Goal: Transaction & Acquisition: Purchase product/service

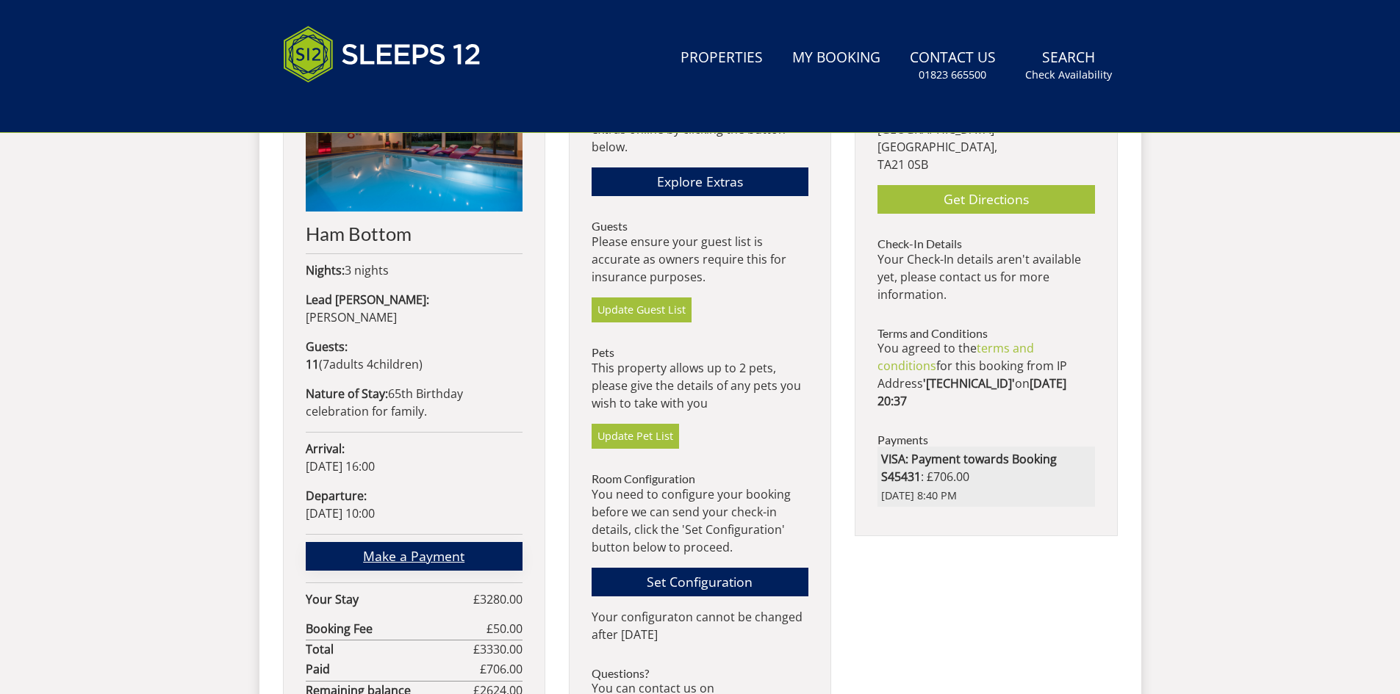
click at [426, 542] on link "Make a Payment" at bounding box center [414, 556] width 217 height 29
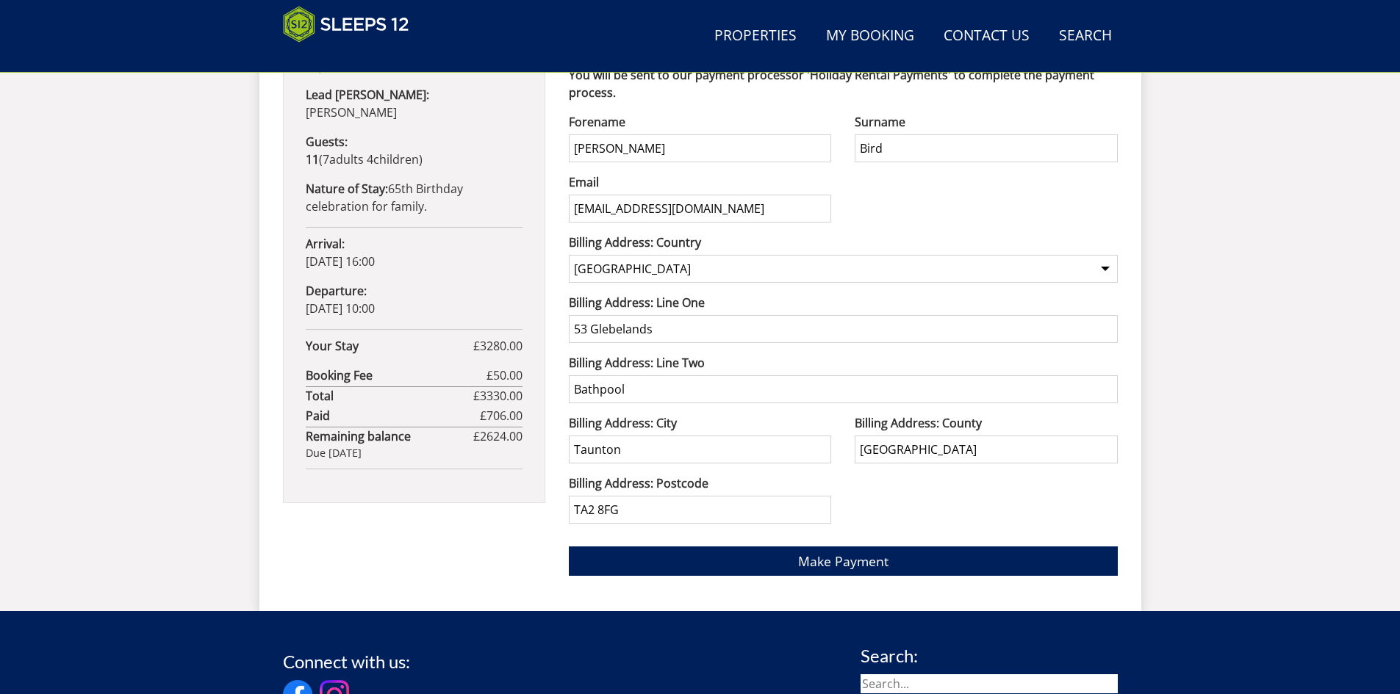
scroll to position [846, 0]
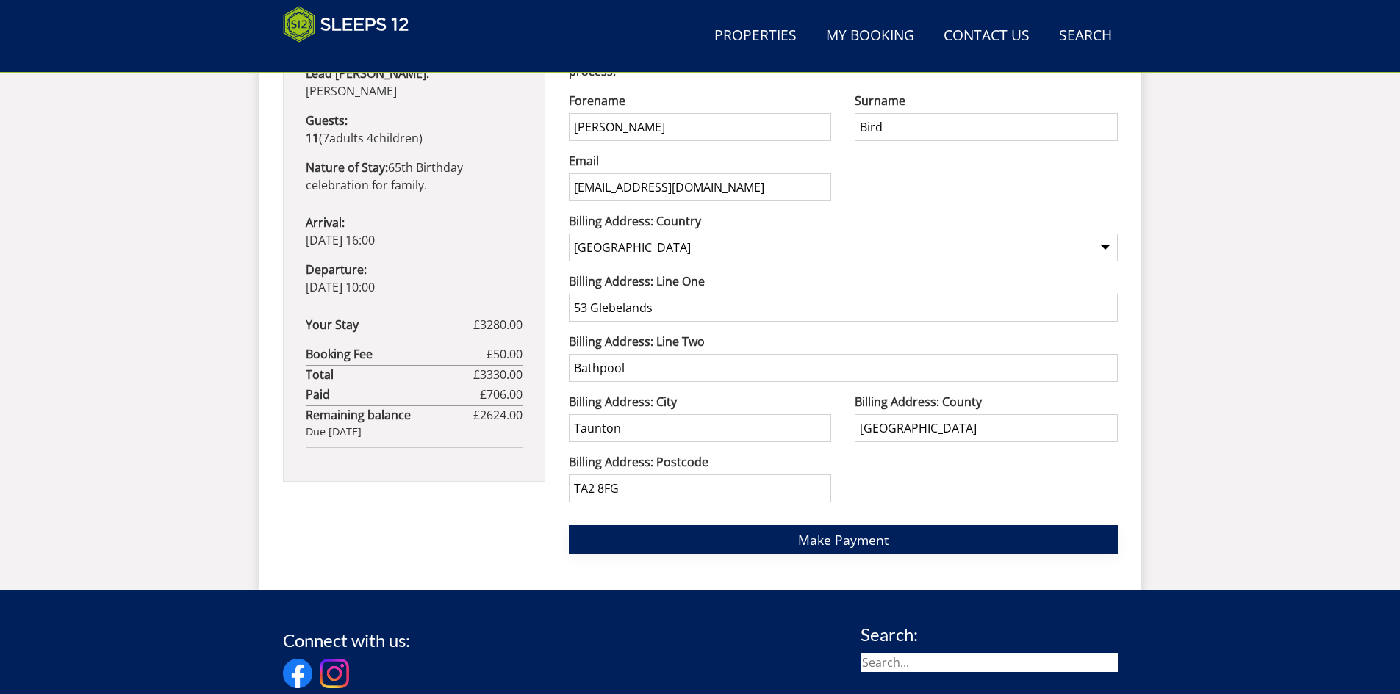
click at [816, 536] on span "Make Payment" at bounding box center [843, 540] width 90 height 18
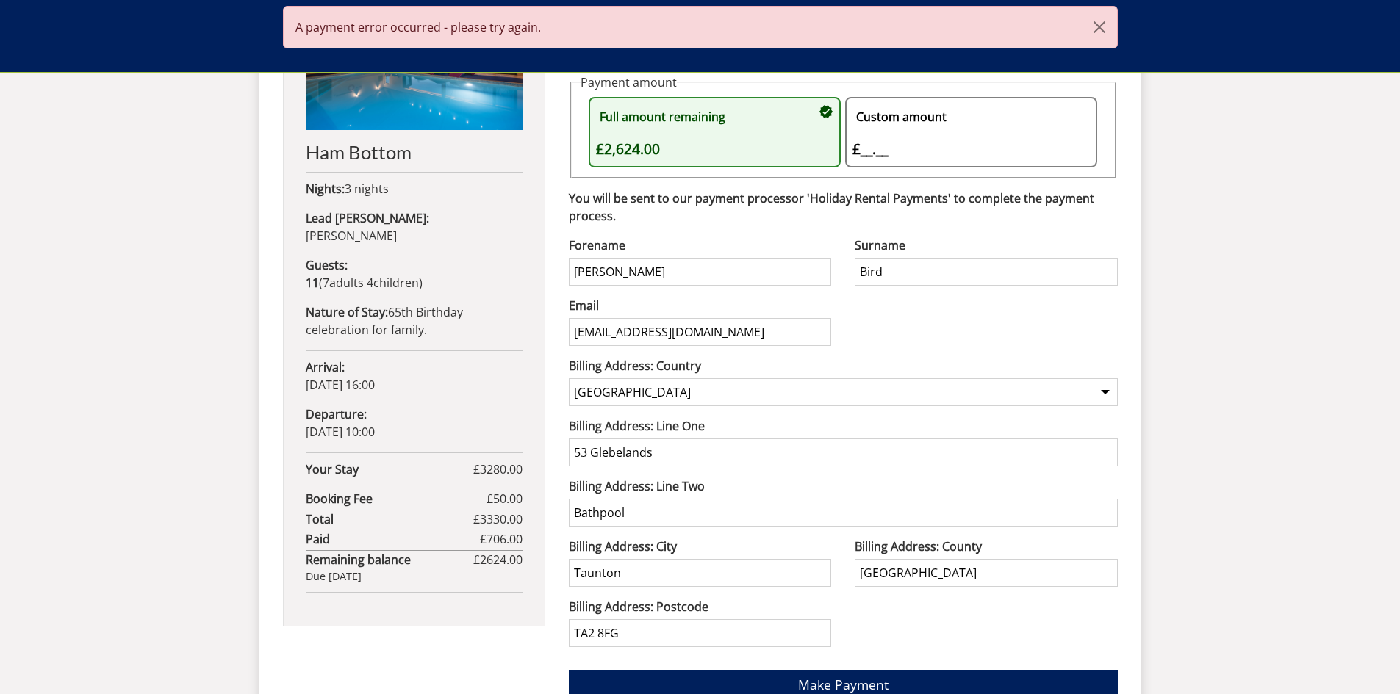
scroll to position [699, 0]
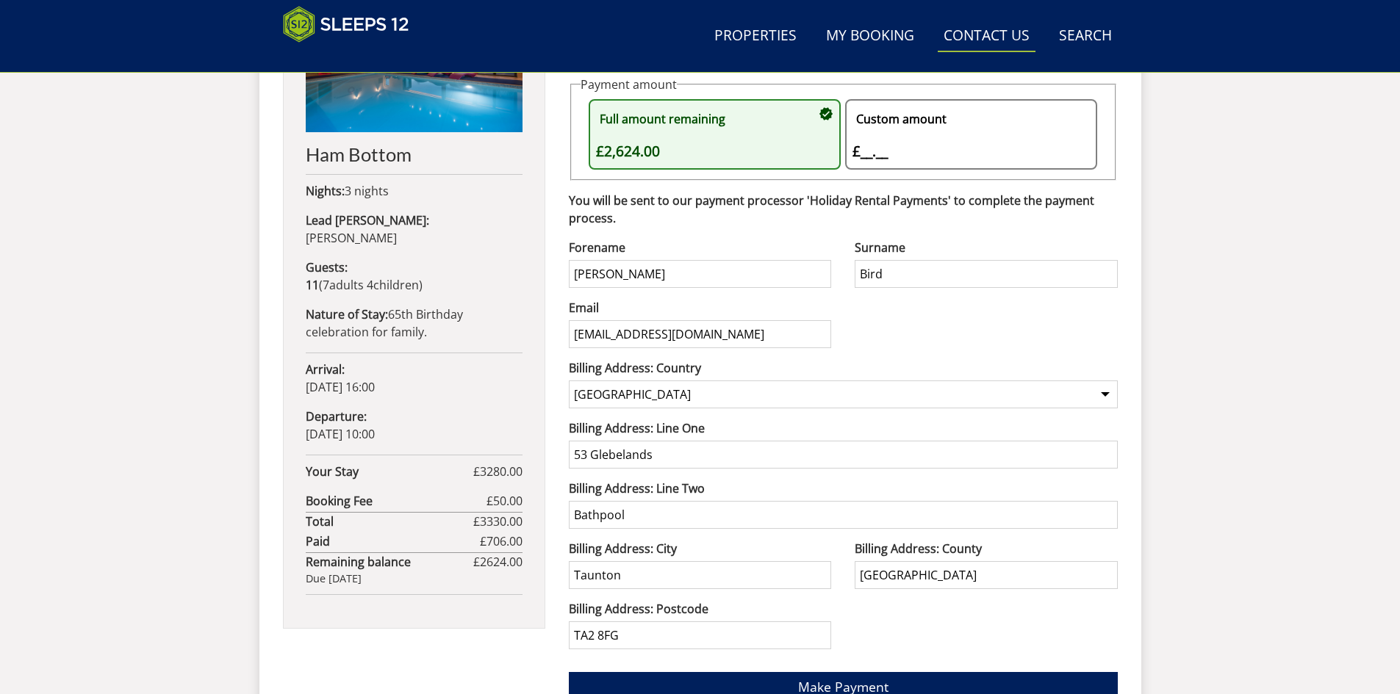
click at [984, 45] on link "Contact Us 01823 665500" at bounding box center [987, 36] width 98 height 33
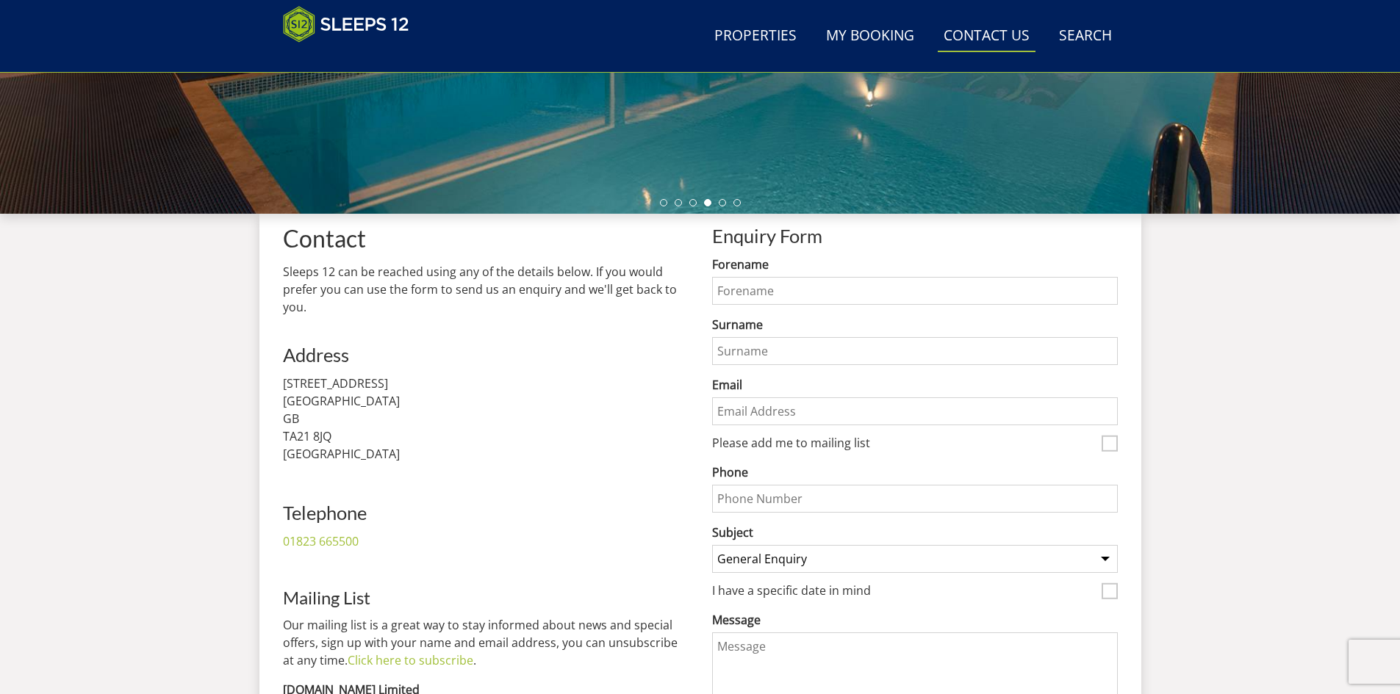
scroll to position [398, 0]
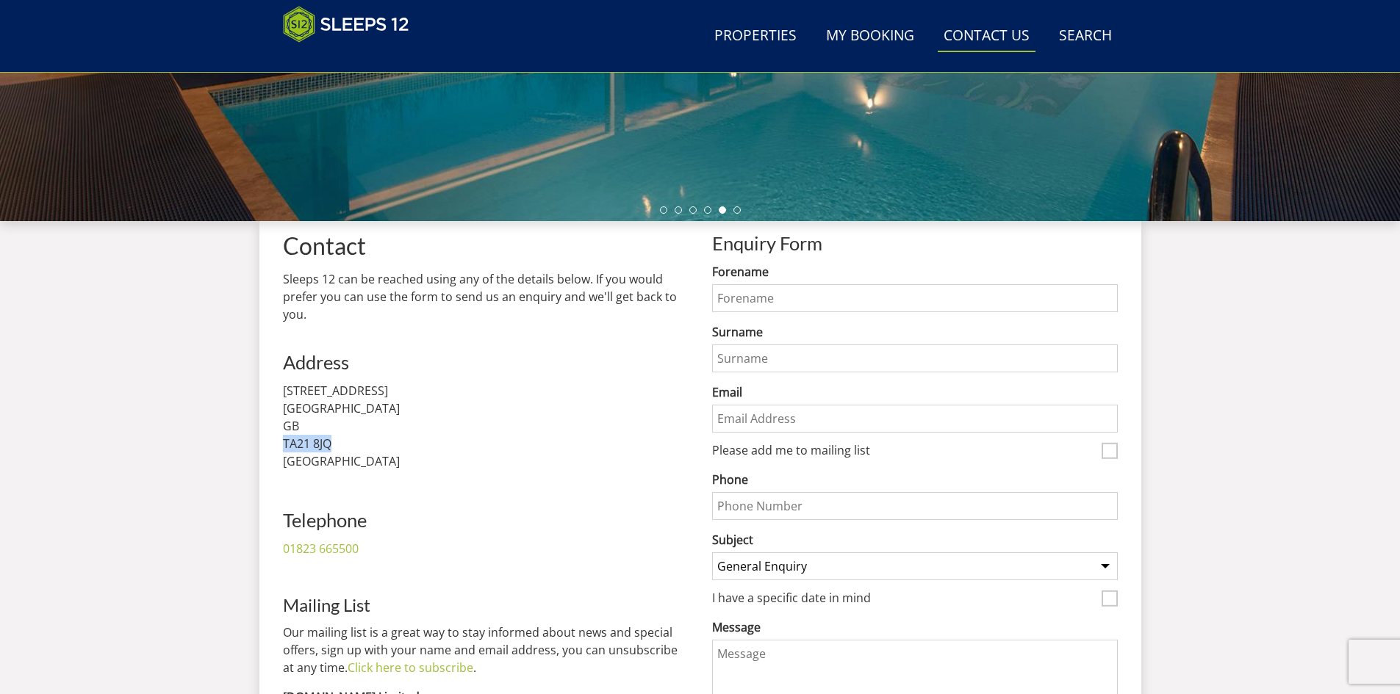
drag, startPoint x: 341, startPoint y: 441, endPoint x: 241, endPoint y: 450, distance: 100.4
click at [241, 450] on div "Search Menu Properties My Booking Contact Us 01823 665500 Search Check Availabi…" at bounding box center [700, 223] width 1400 height 1178
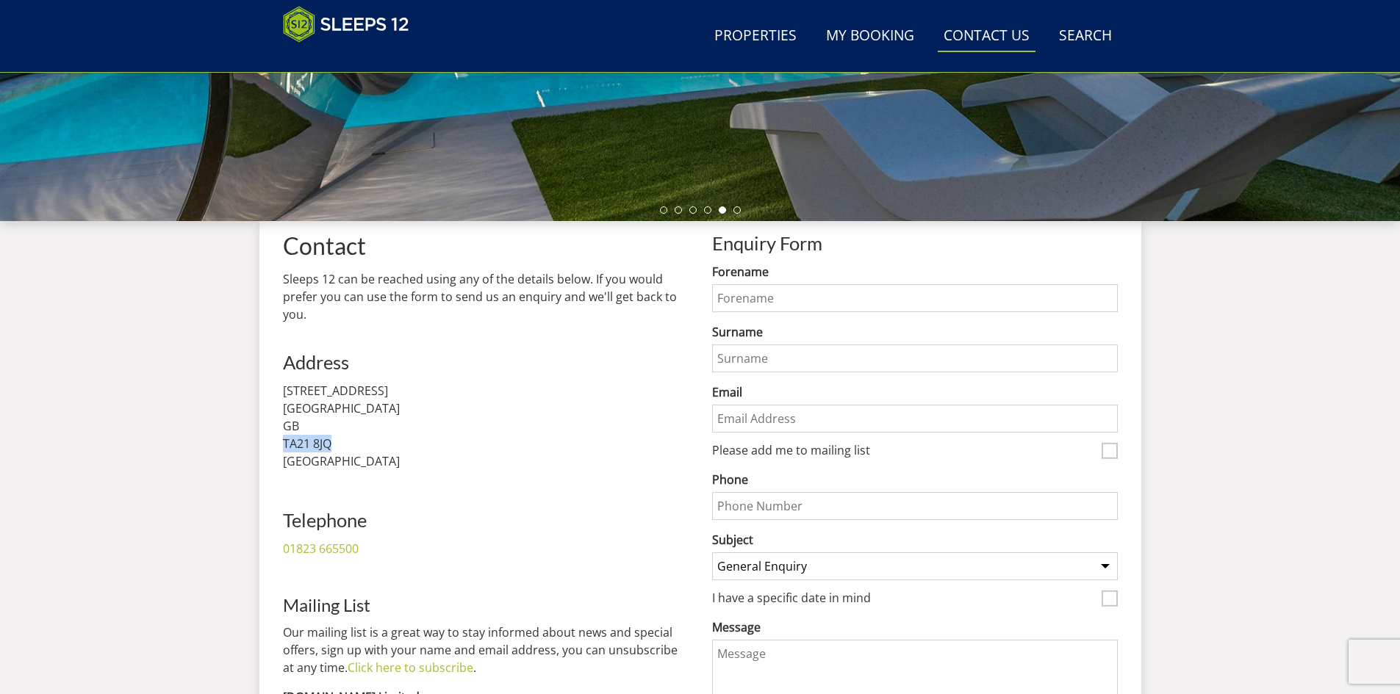
copy p "TA21 8JQ"
